Goal: Check status

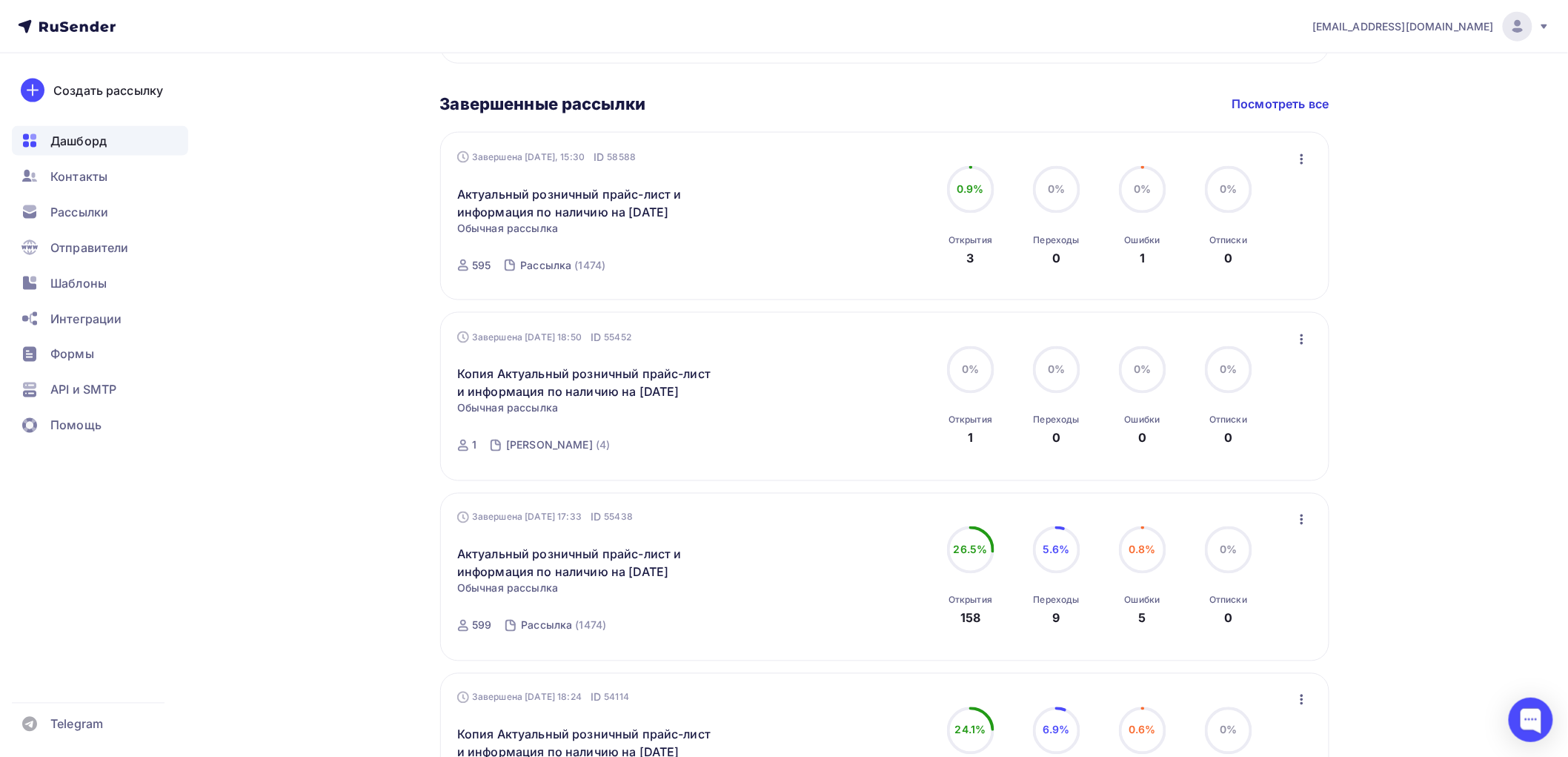
scroll to position [823, 0]
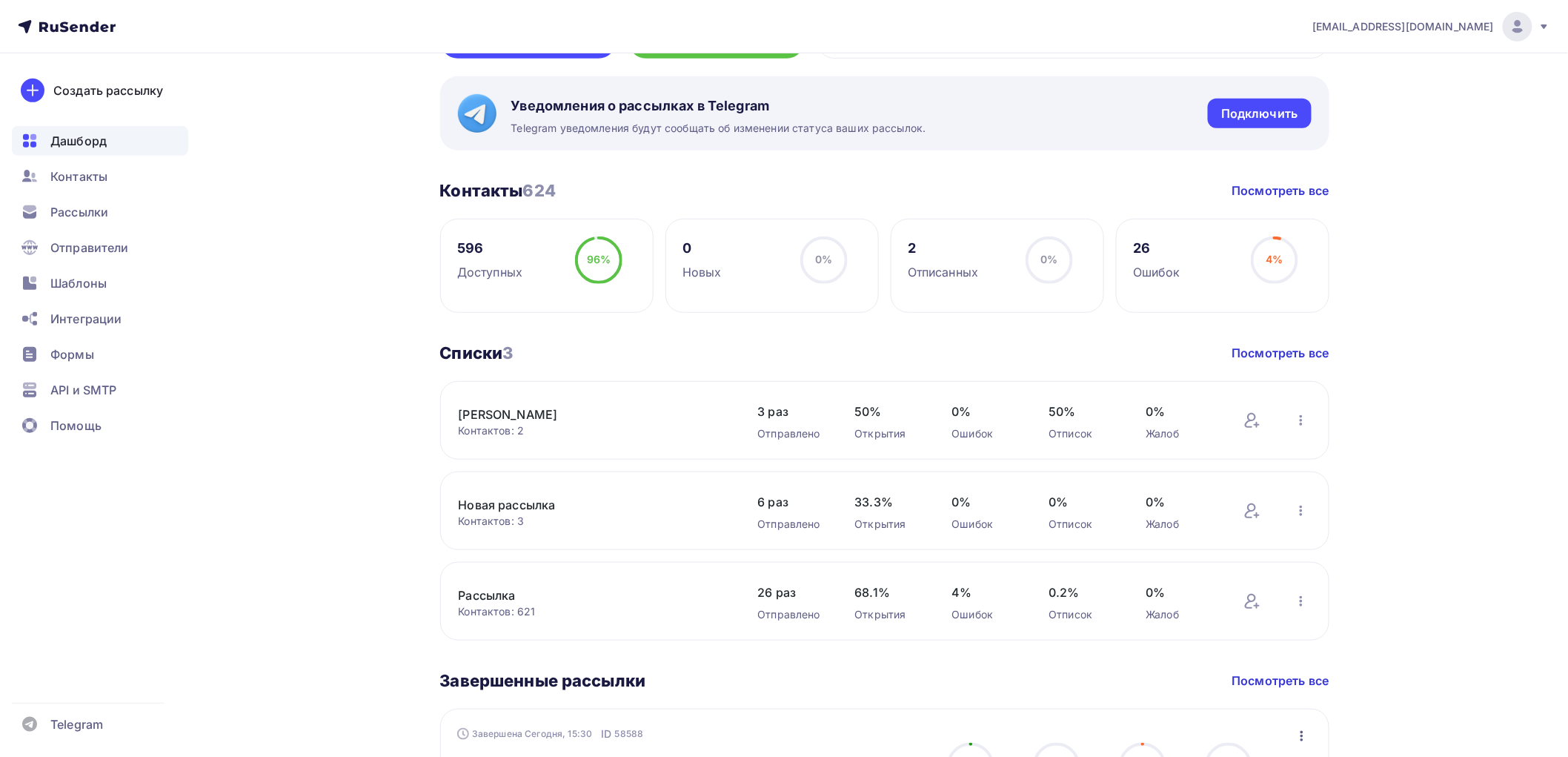
scroll to position [576, 0]
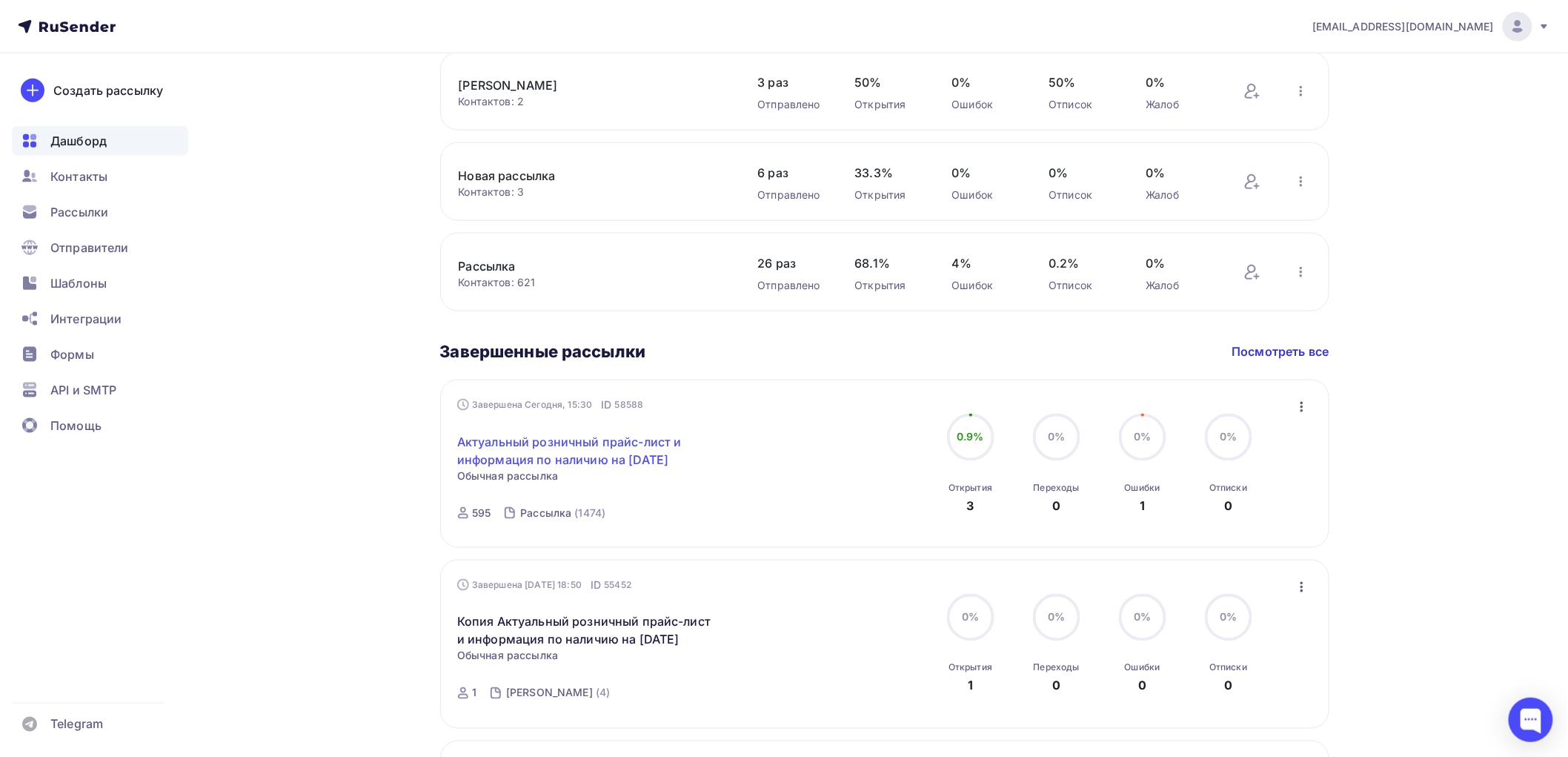
click at [566, 452] on link "Актуальный розничный прайс-лист и информация по наличию на [DATE]" at bounding box center [584, 451] width 254 height 36
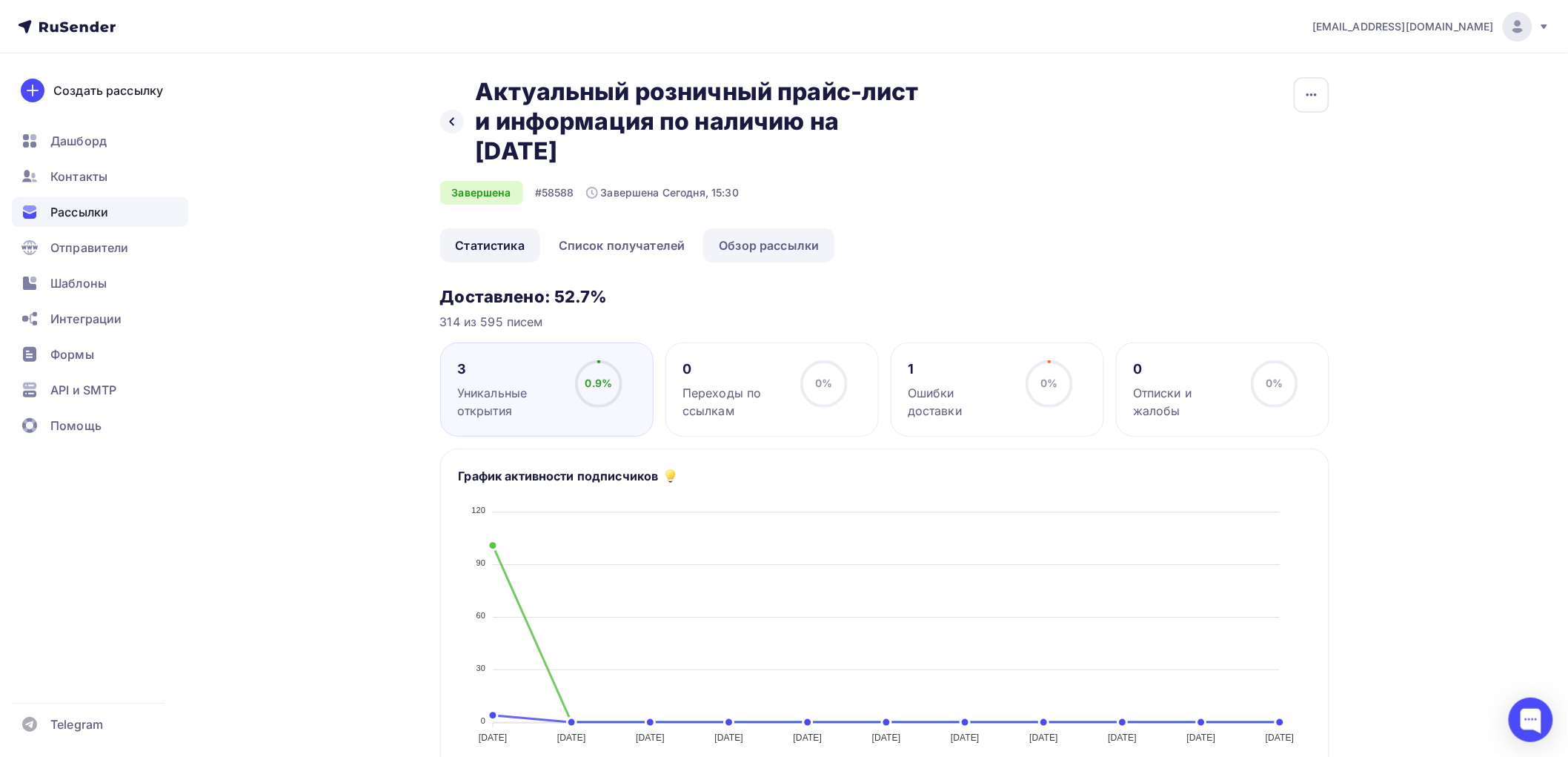
click at [779, 238] on link "Обзор рассылки" at bounding box center [769, 245] width 131 height 34
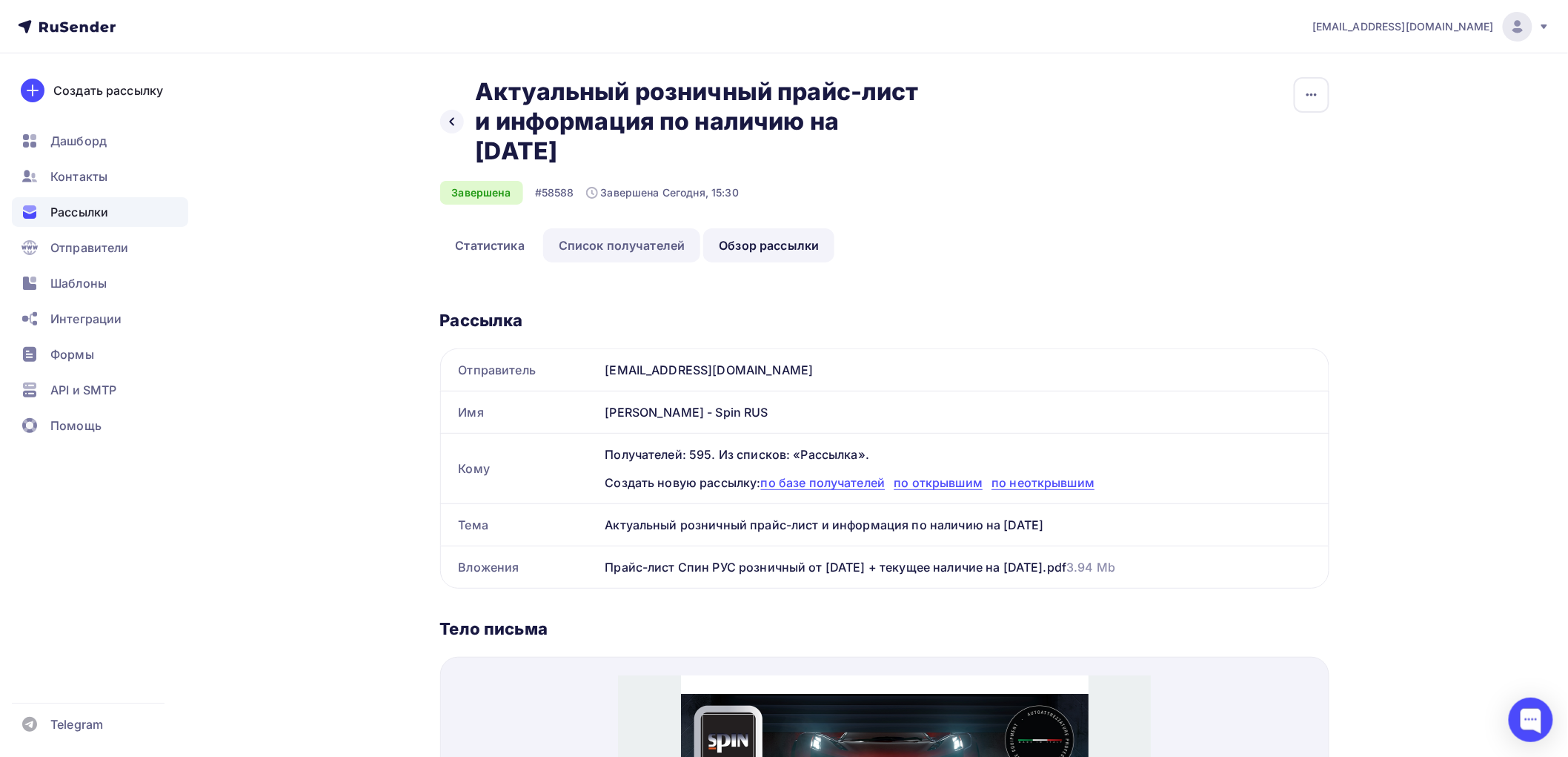
click at [634, 238] on link "Список получателей" at bounding box center [622, 245] width 158 height 34
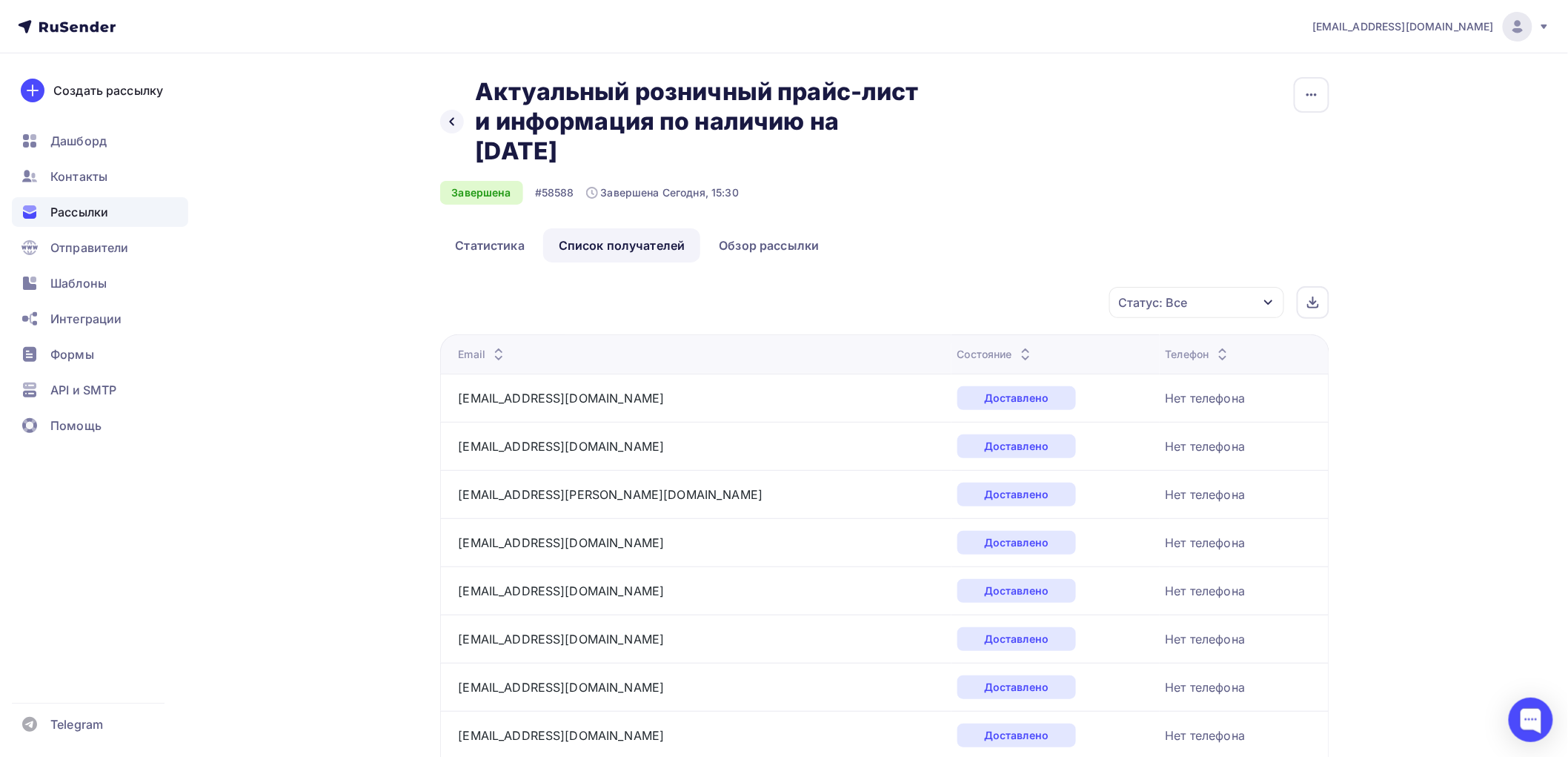
click at [965, 354] on div "Состояние" at bounding box center [996, 354] width 77 height 15
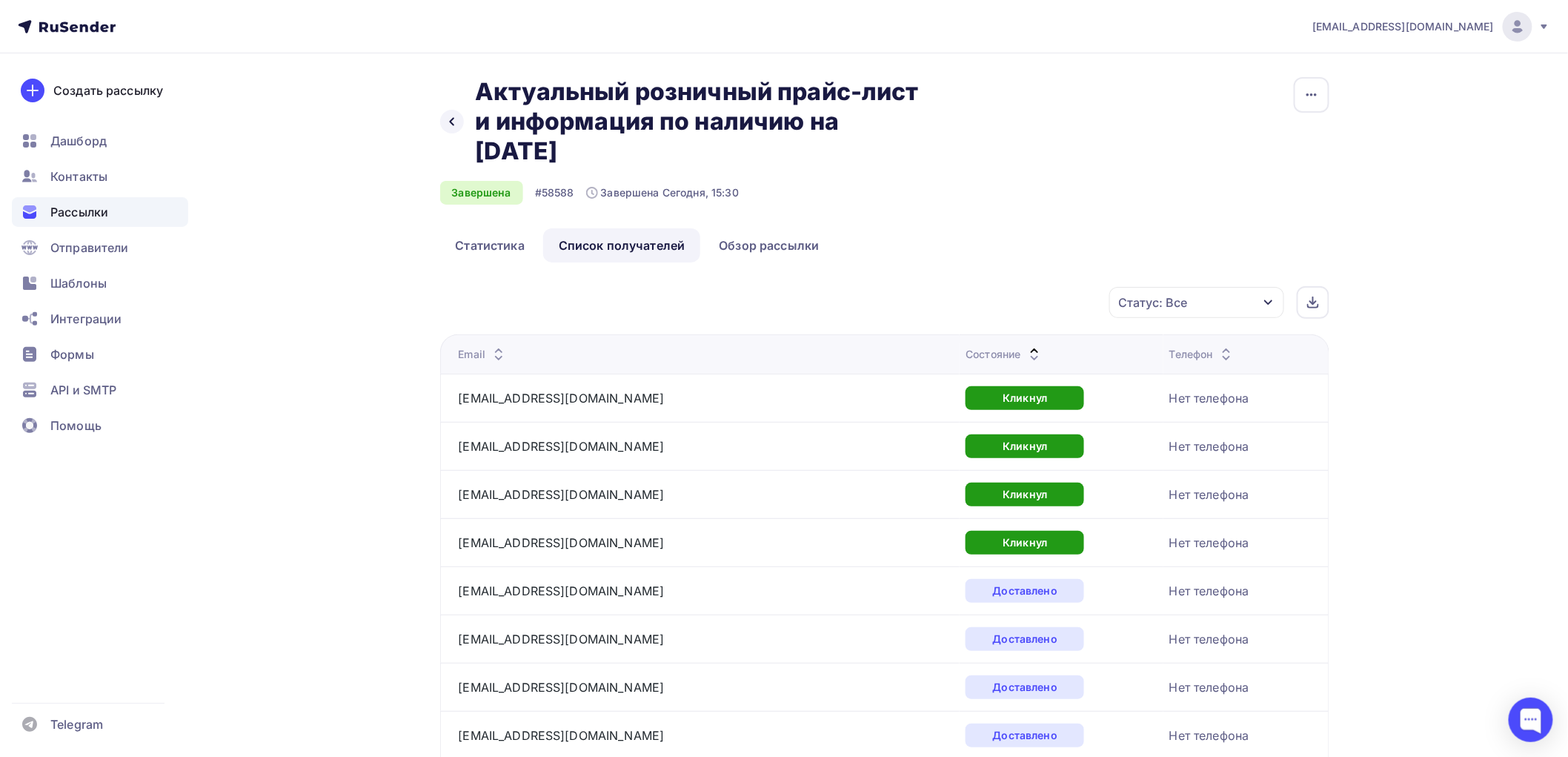
click at [1026, 351] on icon at bounding box center [1034, 357] width 18 height 18
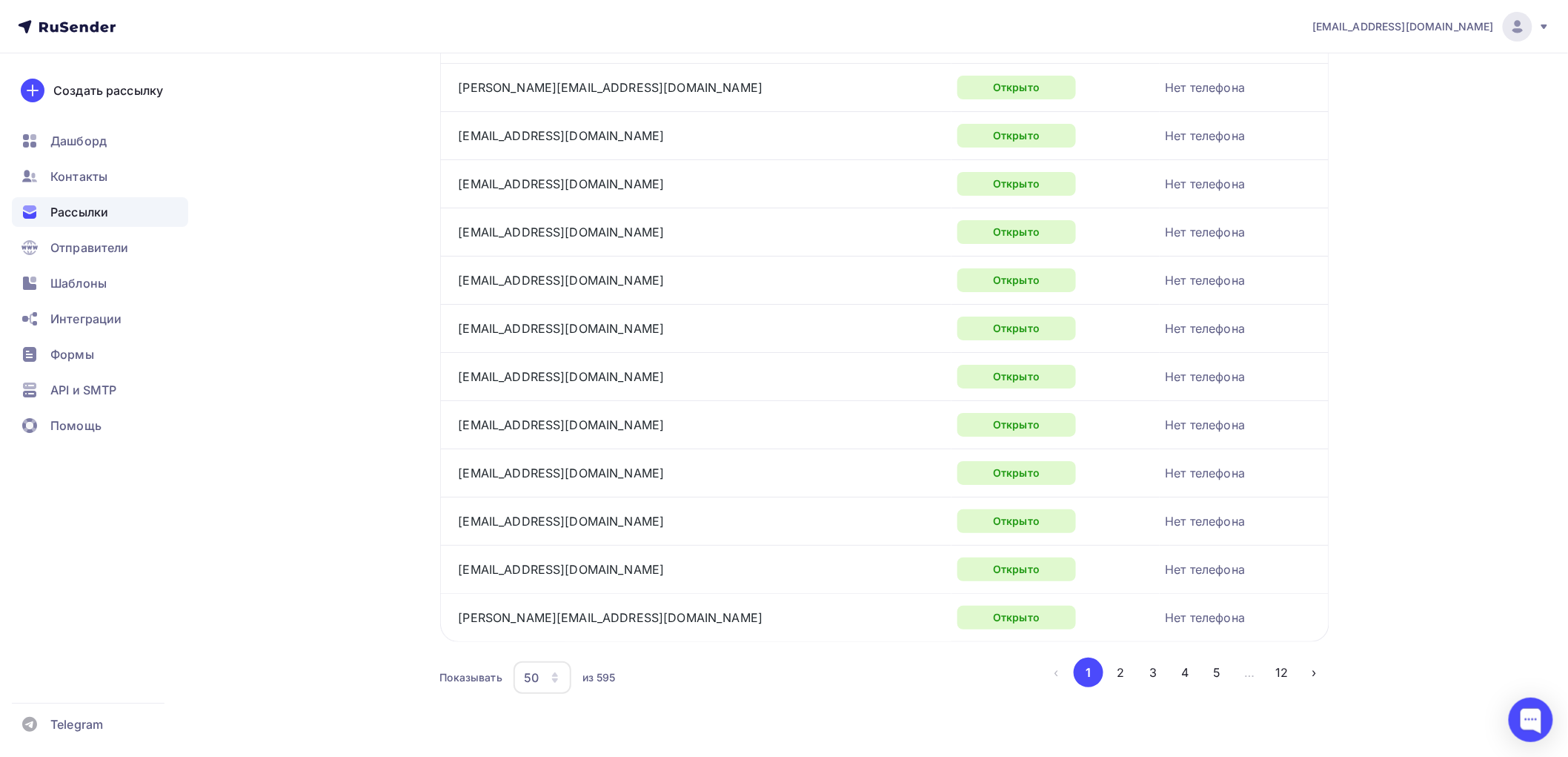
scroll to position [2236, 0]
click at [1128, 675] on button "2" at bounding box center [1121, 672] width 30 height 30
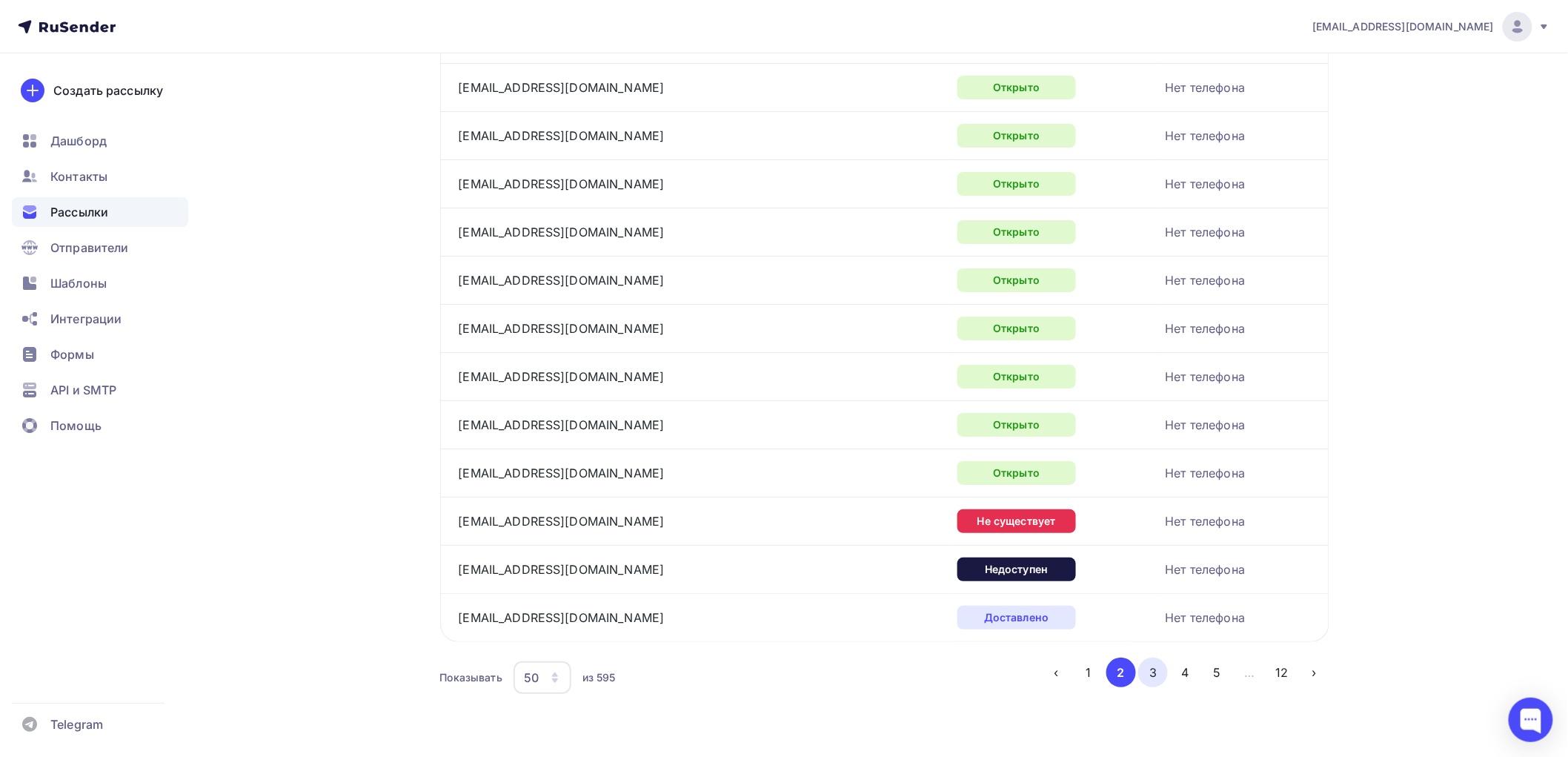
click at [1151, 675] on button "3" at bounding box center [1153, 672] width 30 height 30
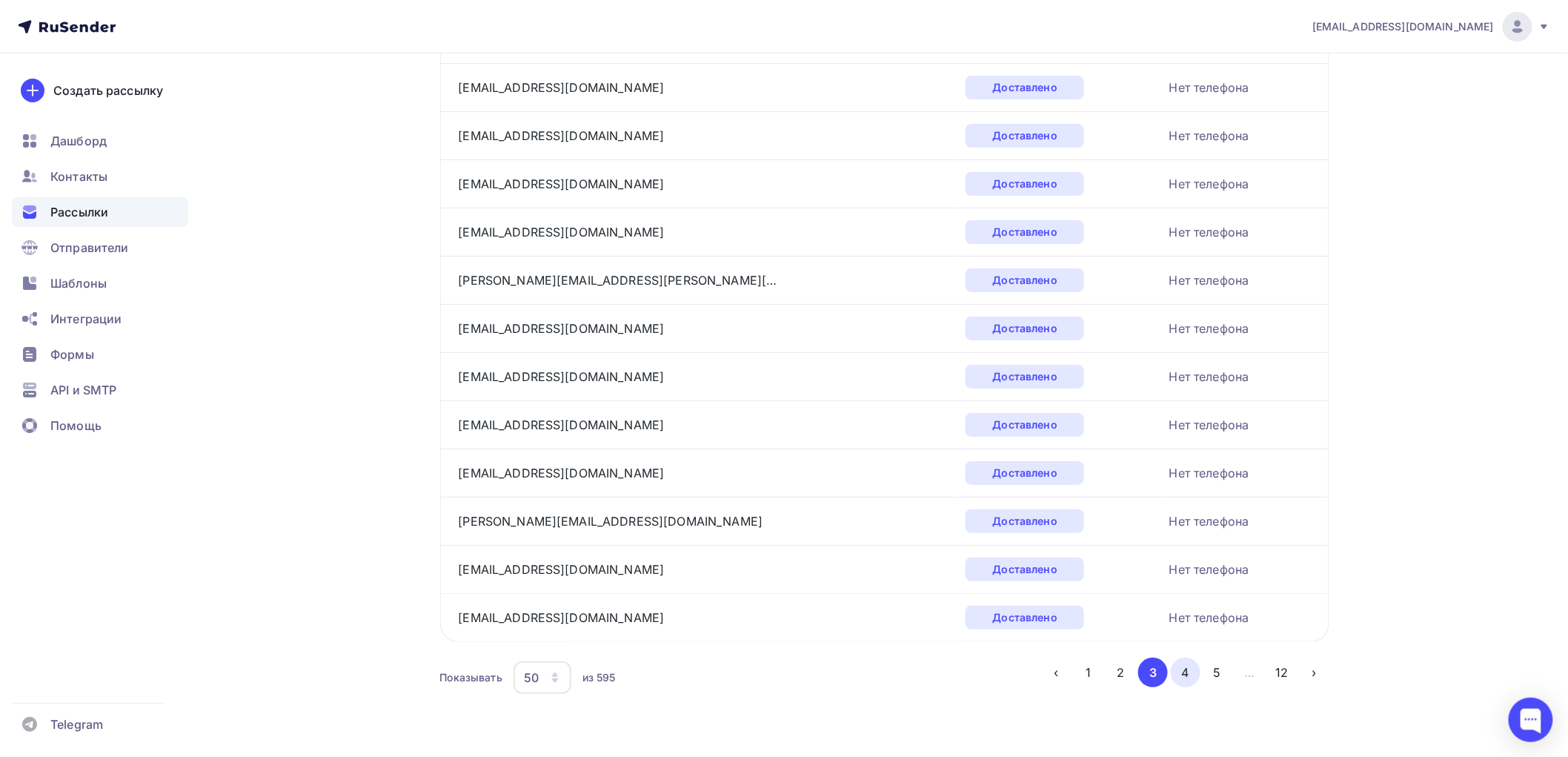
click at [1189, 668] on button "4" at bounding box center [1185, 672] width 30 height 30
click at [1213, 675] on button "5" at bounding box center [1217, 672] width 30 height 30
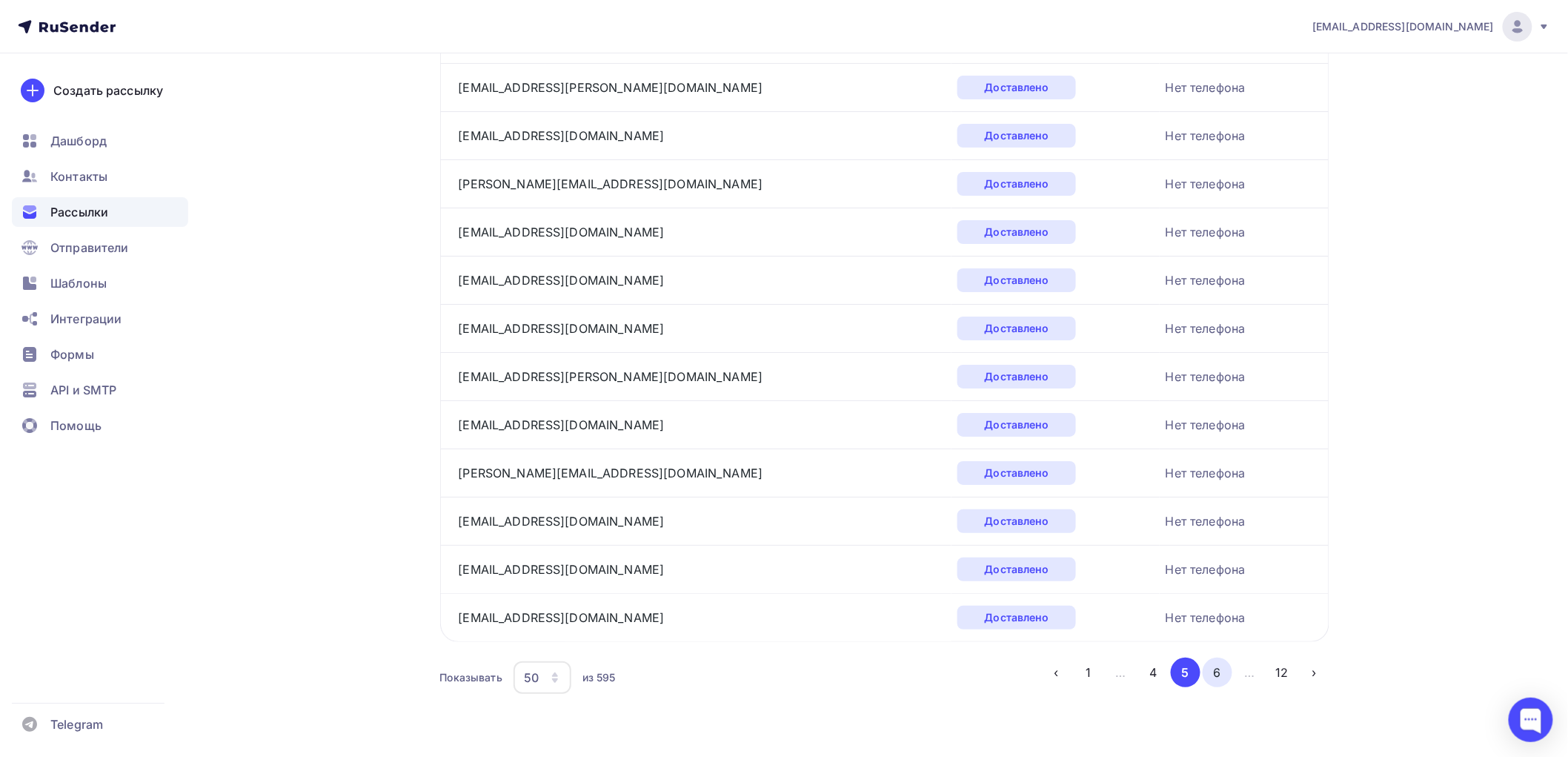
click at [1217, 669] on button "6" at bounding box center [1217, 672] width 30 height 30
click at [1224, 671] on button "7" at bounding box center [1217, 672] width 30 height 30
click at [1217, 676] on button "8" at bounding box center [1217, 672] width 30 height 30
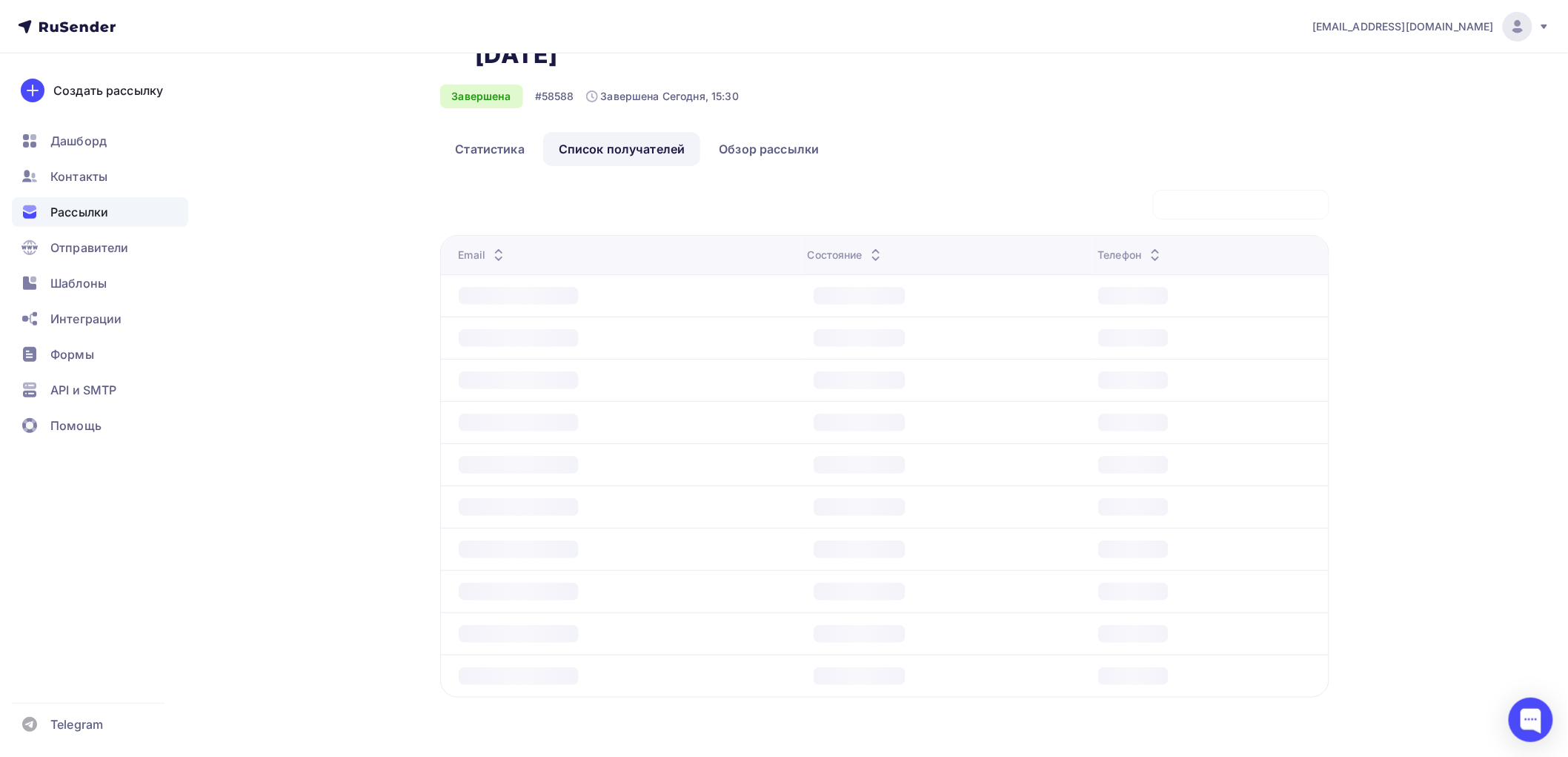
scroll to position [97, 0]
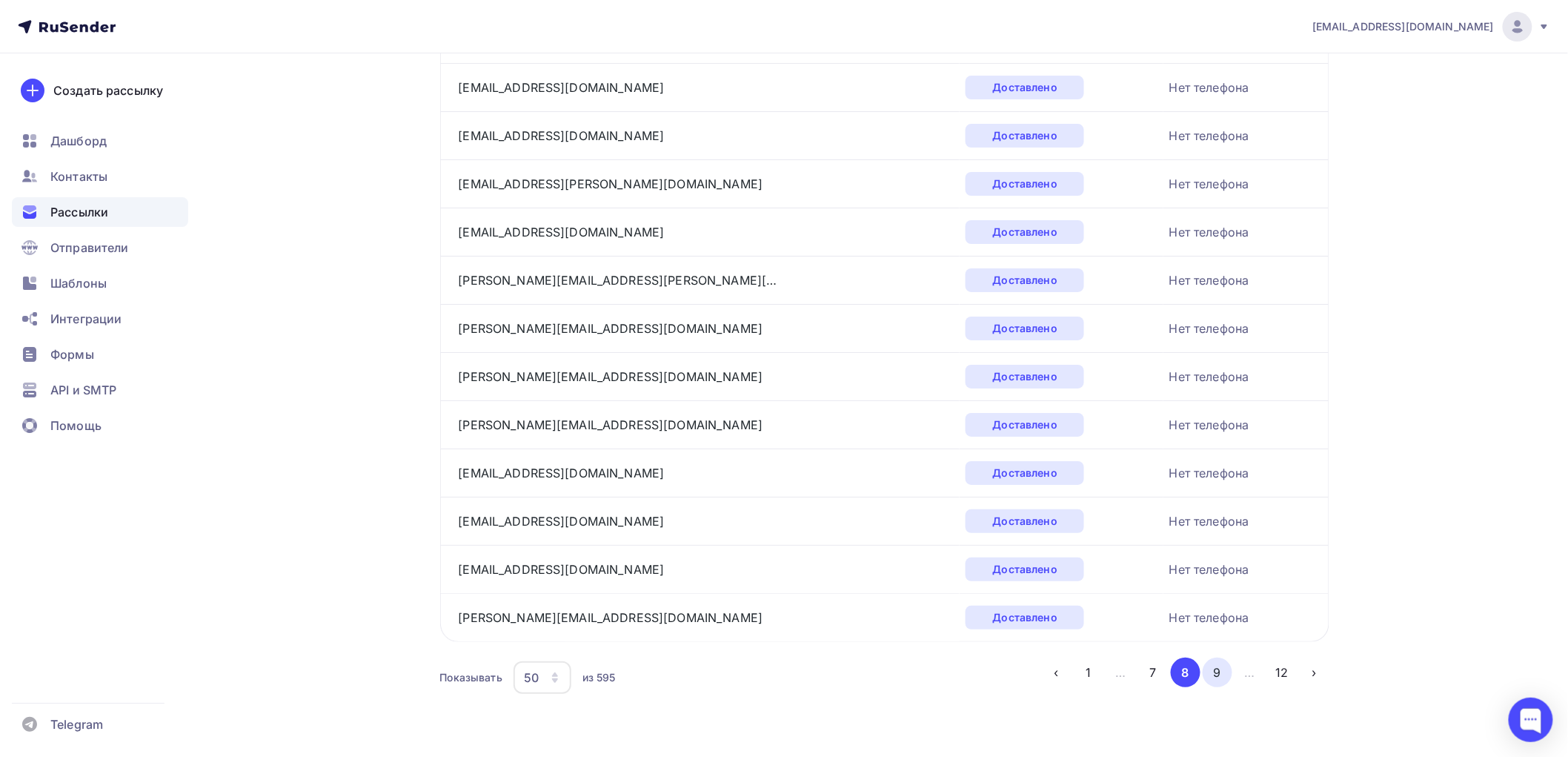
click at [1219, 671] on button "9" at bounding box center [1217, 672] width 30 height 30
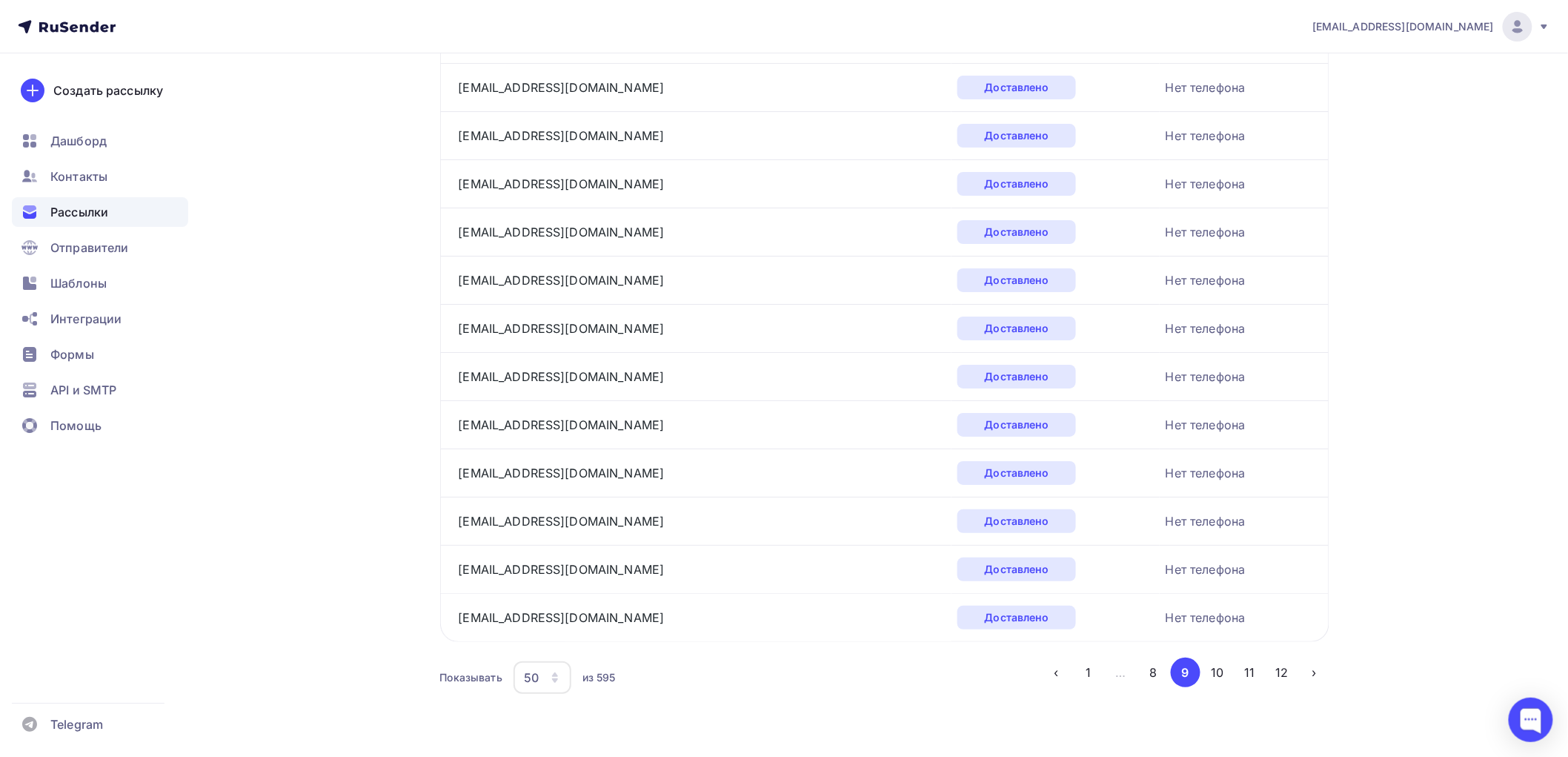
scroll to position [2236, 0]
click at [1250, 670] on button "11" at bounding box center [1250, 672] width 30 height 30
click at [1283, 665] on button "12" at bounding box center [1282, 672] width 30 height 30
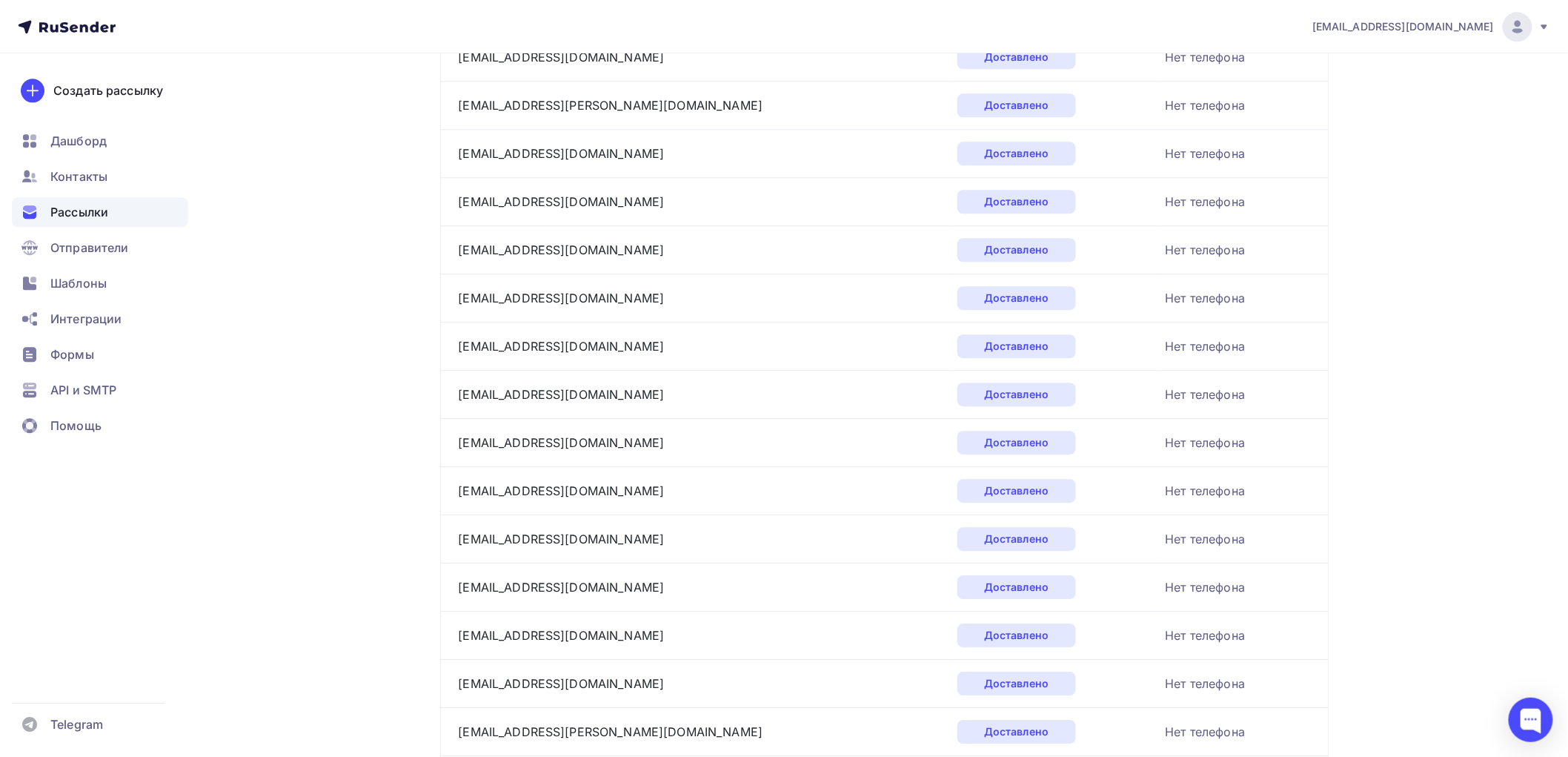
scroll to position [1985, 0]
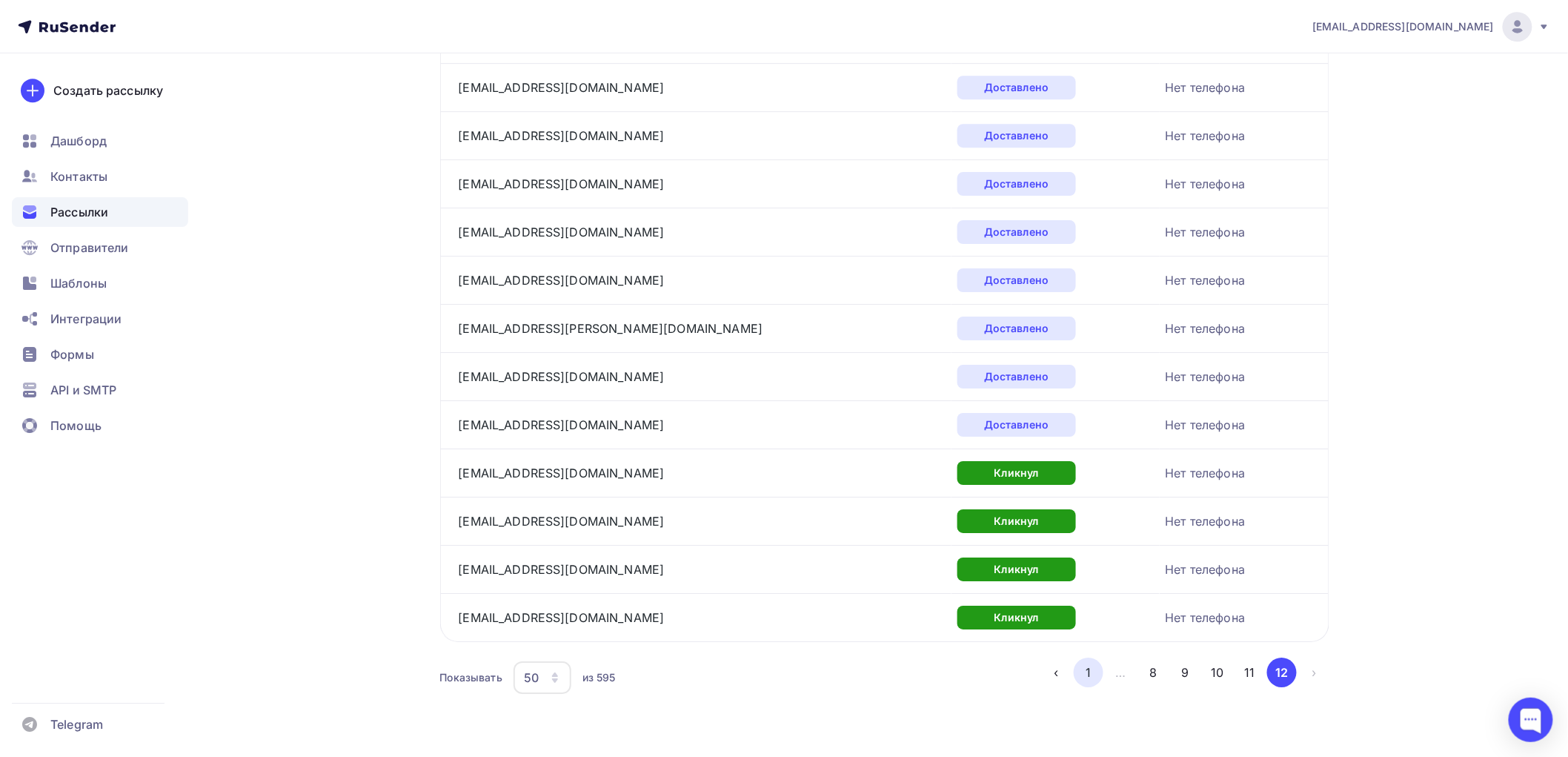
click at [1088, 671] on button "1" at bounding box center [1088, 672] width 30 height 30
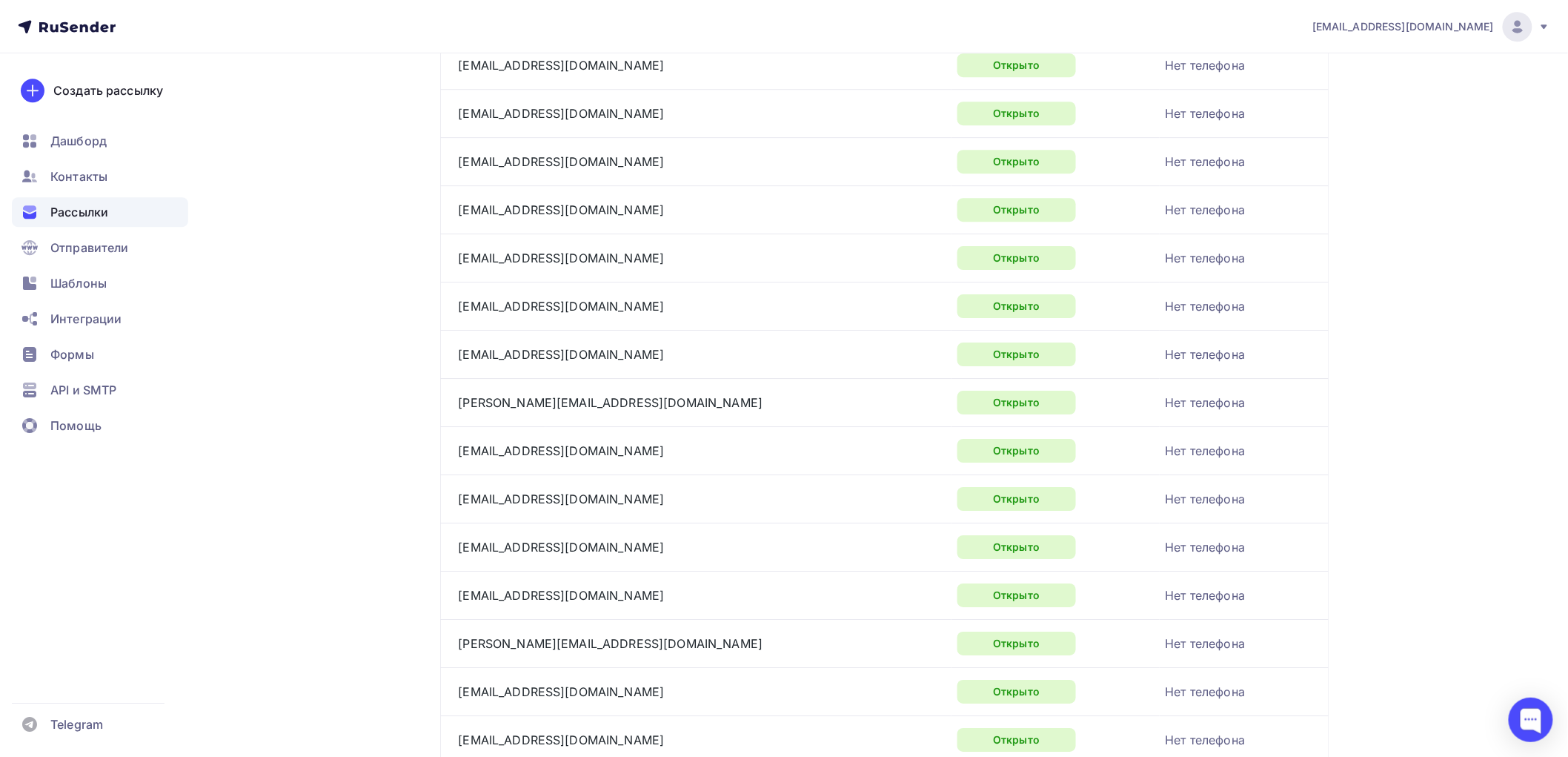
scroll to position [2236, 0]
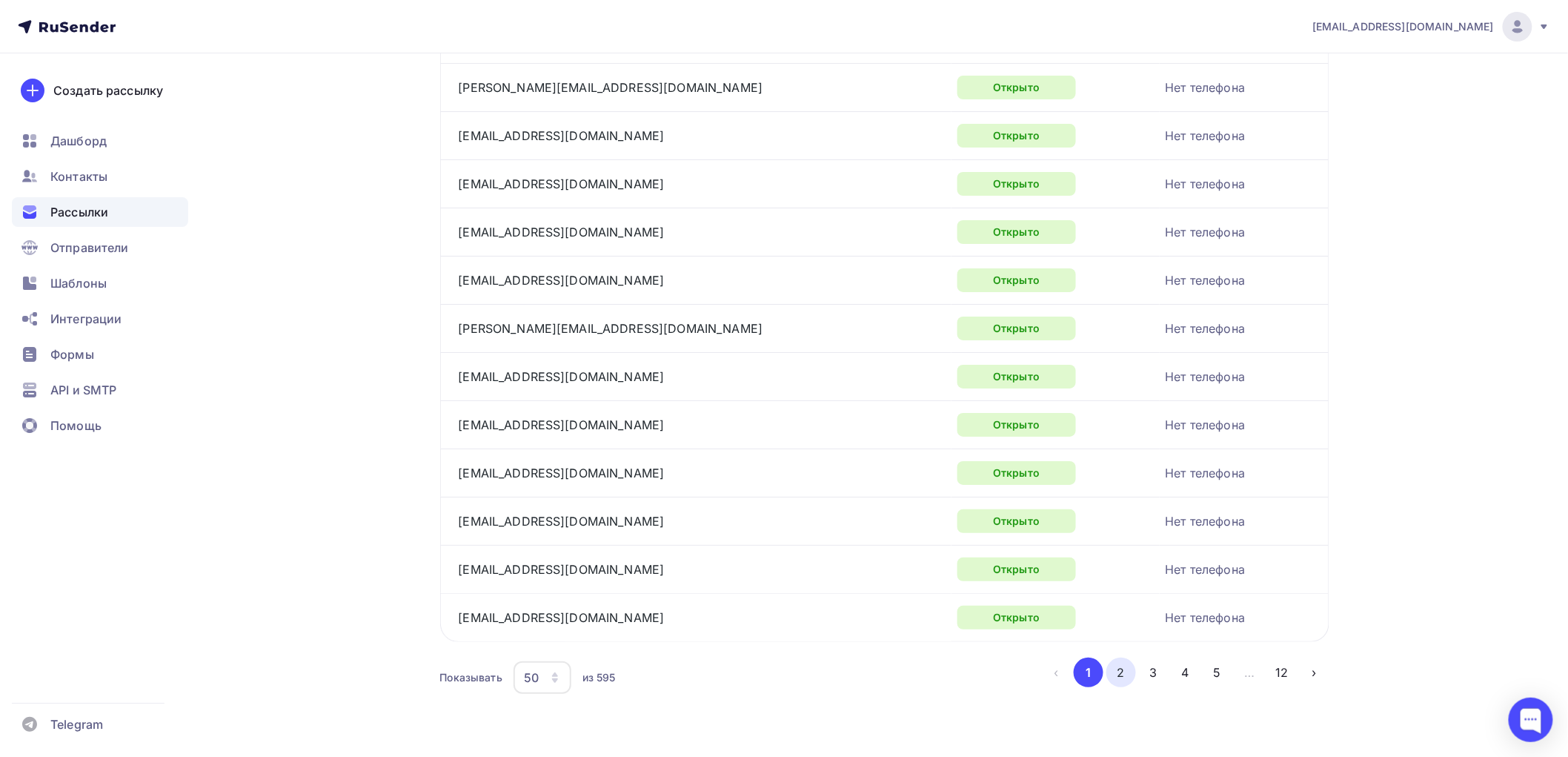
click at [1128, 672] on button "2" at bounding box center [1121, 672] width 30 height 30
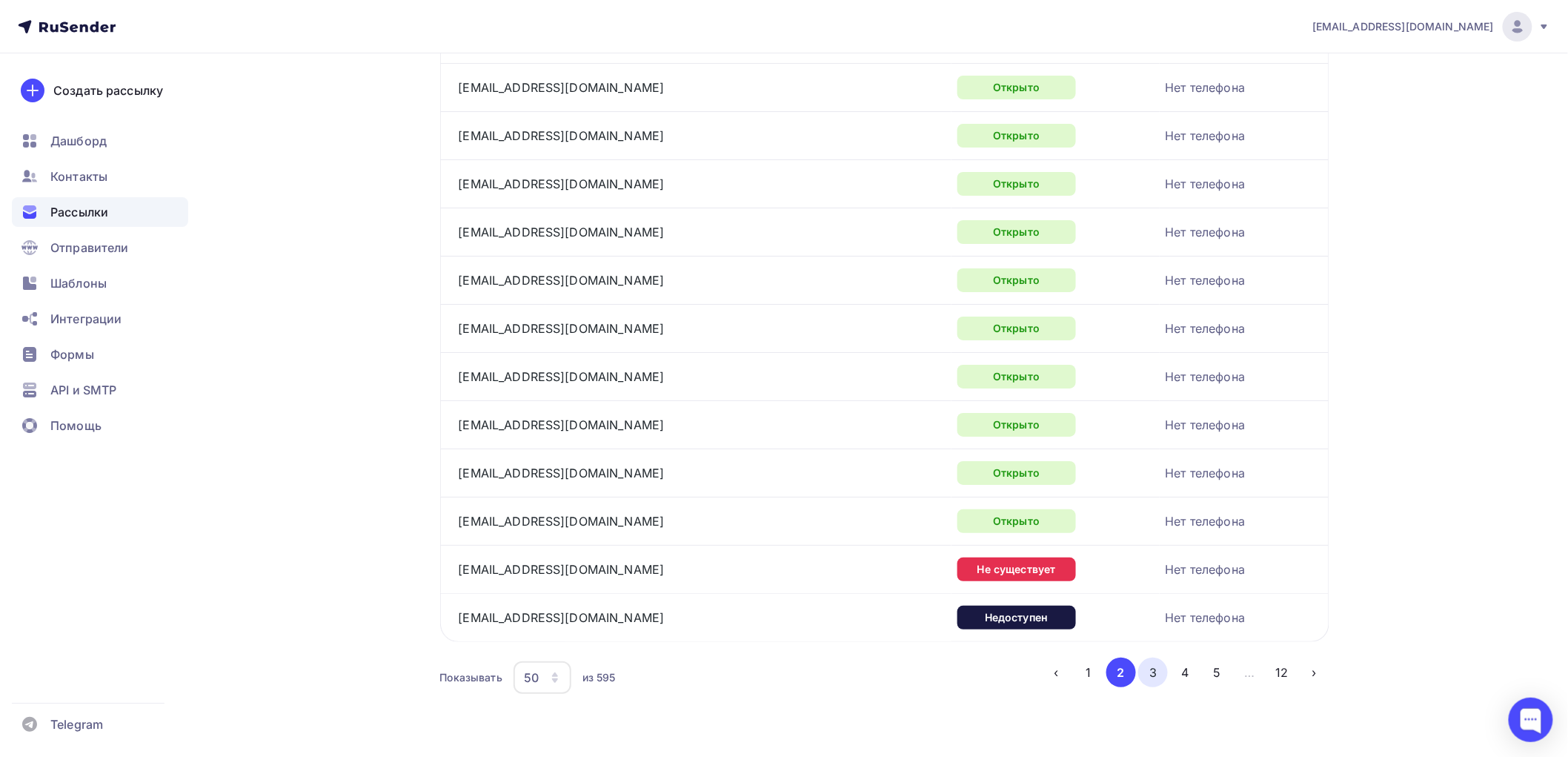
click at [1155, 671] on button "3" at bounding box center [1153, 672] width 30 height 30
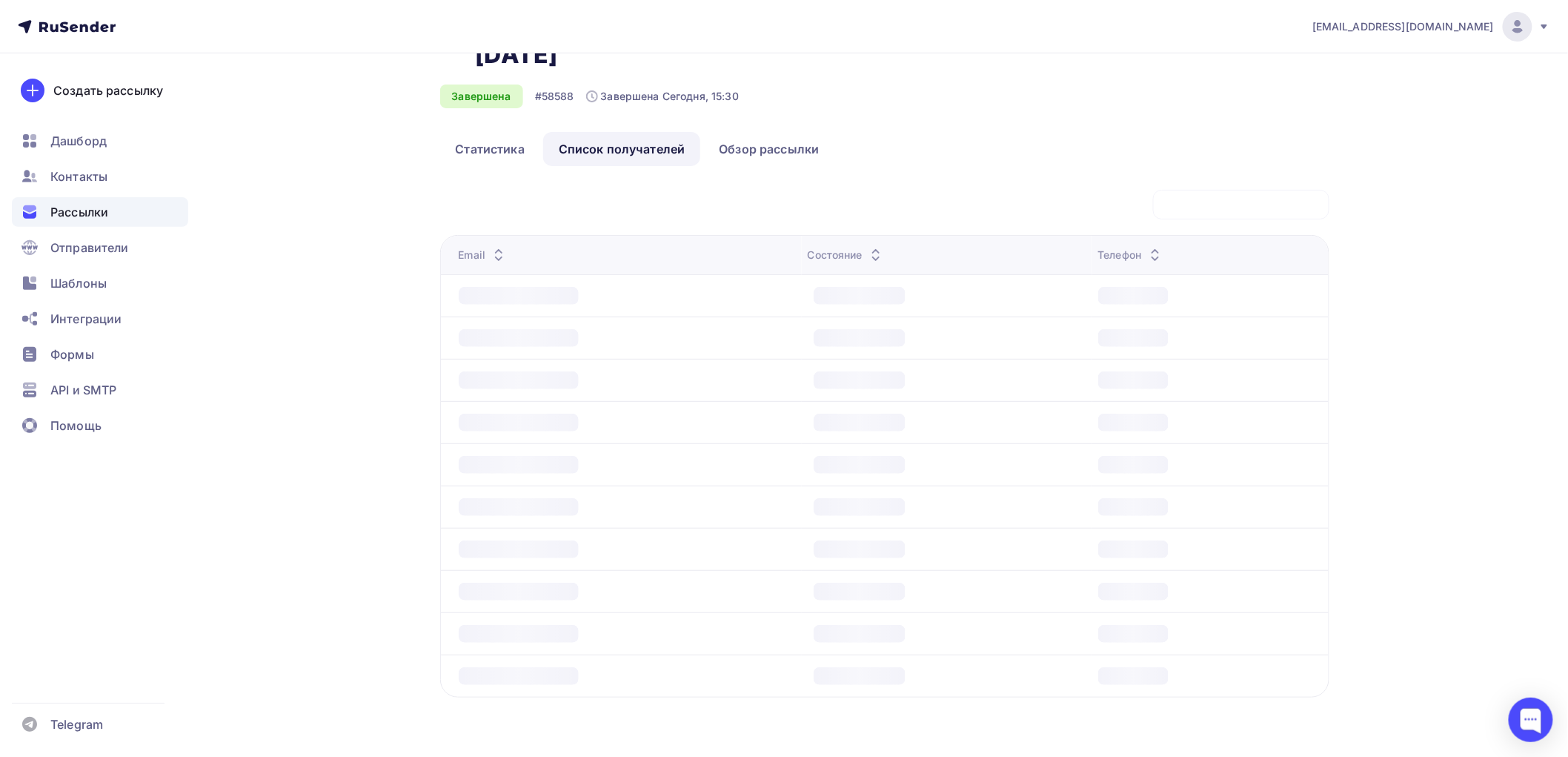
scroll to position [97, 0]
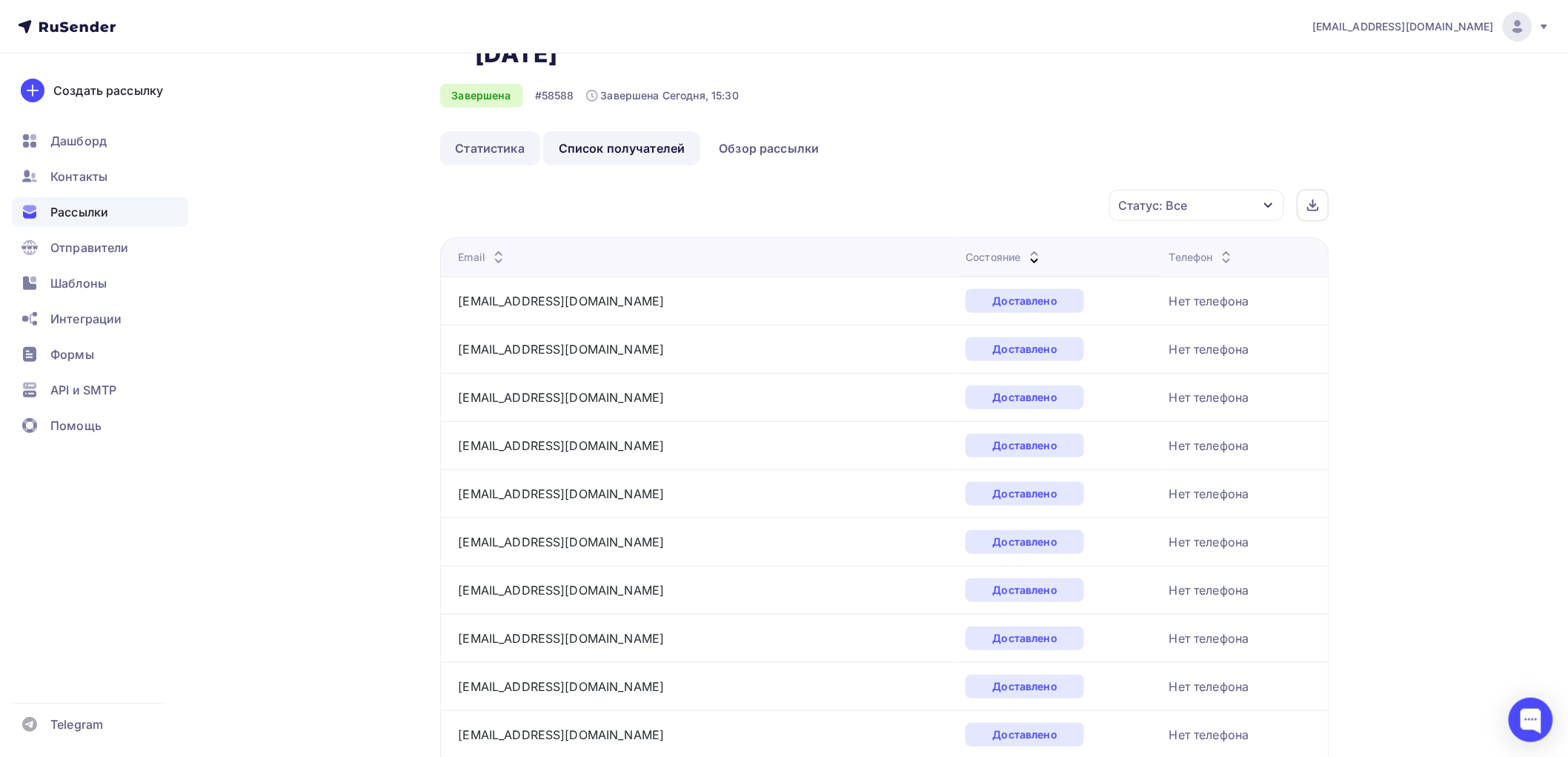
click at [472, 135] on link "Статистика" at bounding box center [490, 148] width 100 height 34
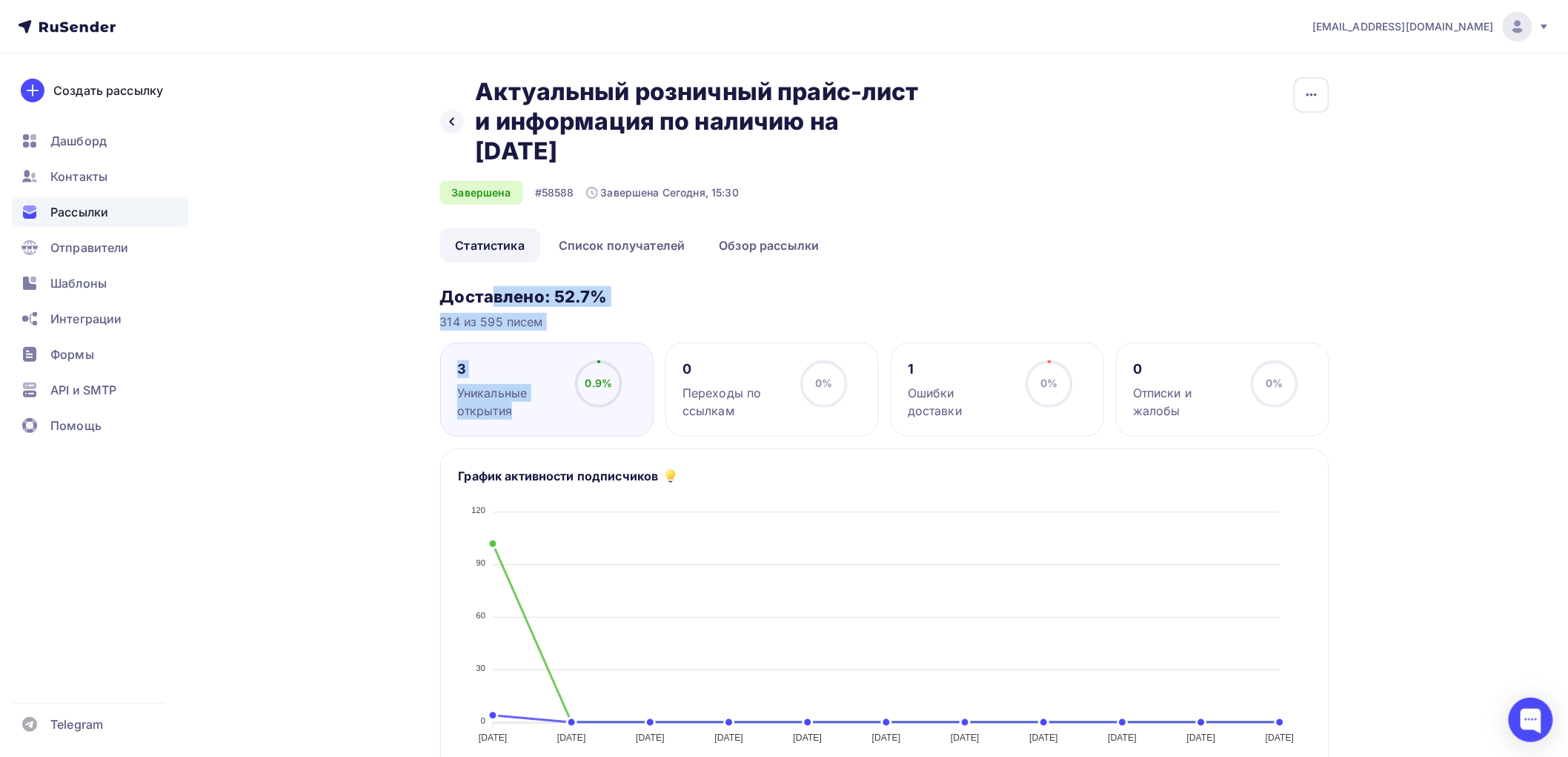
drag, startPoint x: 441, startPoint y: 295, endPoint x: 638, endPoint y: 331, distance: 200.3
click at [904, 297] on h3 "Доставлено: 52.7%" at bounding box center [884, 296] width 889 height 21
click at [661, 239] on link "Список получателей" at bounding box center [622, 245] width 158 height 34
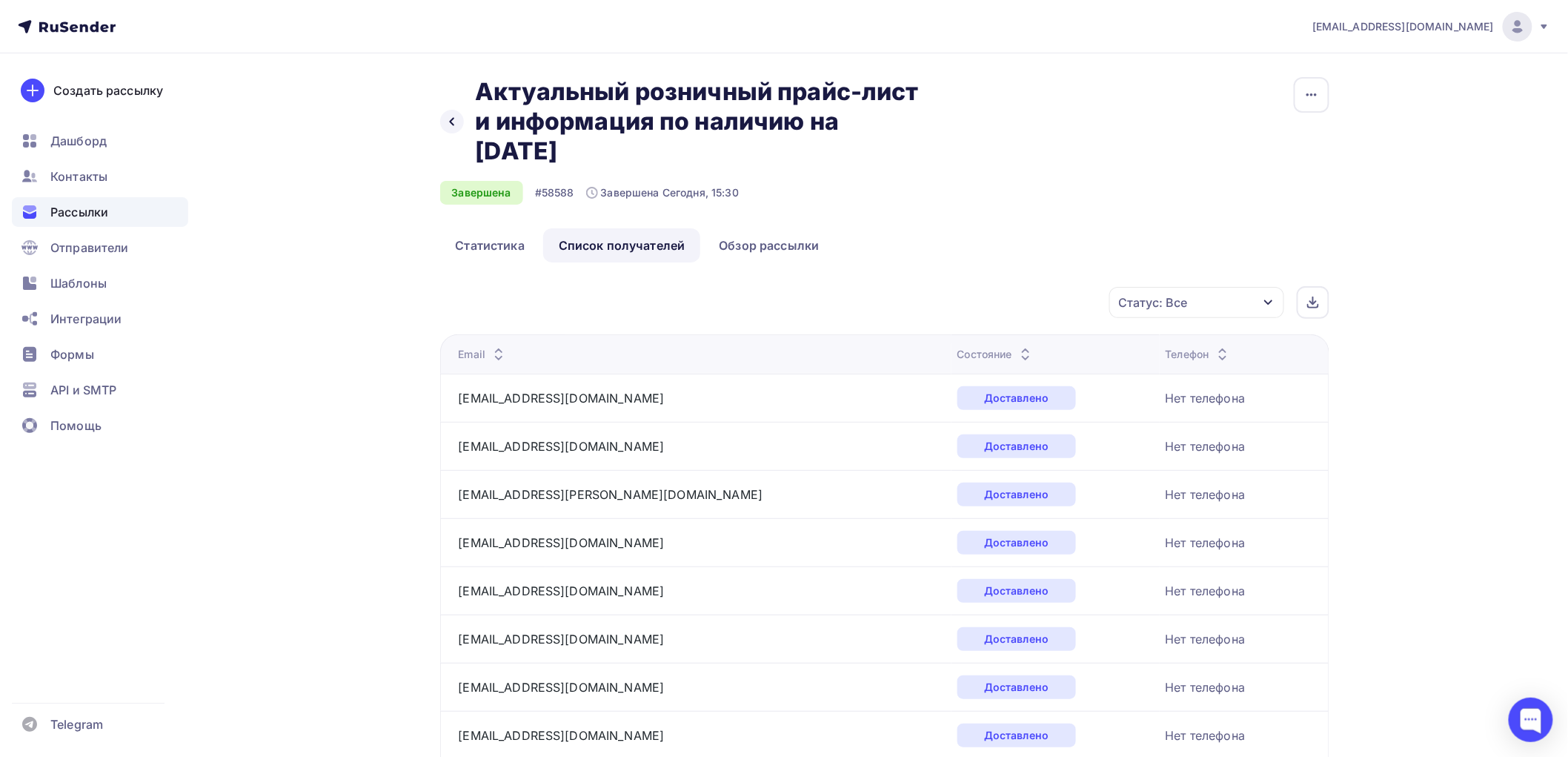
scroll to position [576, 0]
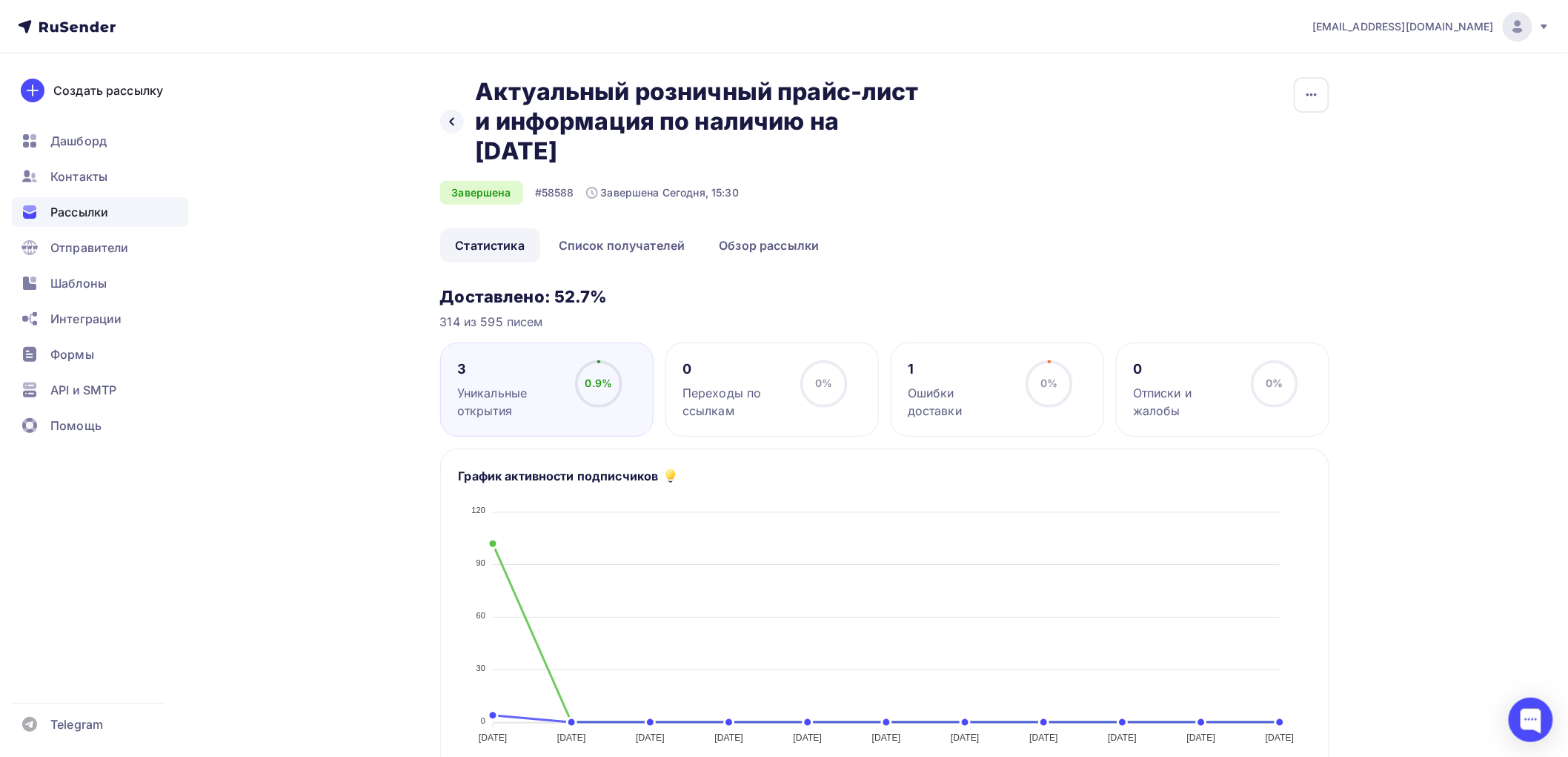
click at [1102, 164] on div "Назад Актуальный розничный прайс-лист и информация по наличию на 08.09.2025 Акт…" at bounding box center [884, 153] width 889 height 151
